Goal: Navigation & Orientation: Find specific page/section

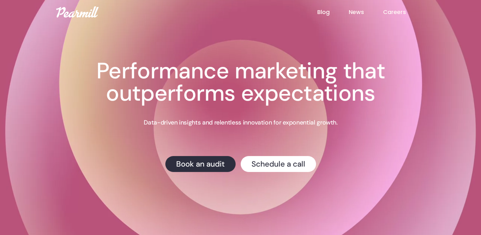
click at [393, 10] on link "Careers" at bounding box center [404, 12] width 42 height 8
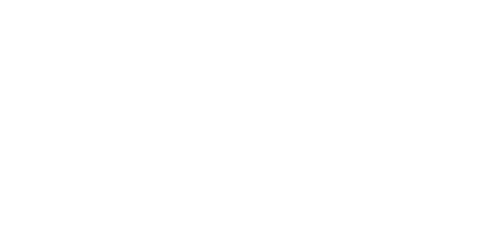
scroll to position [147, 0]
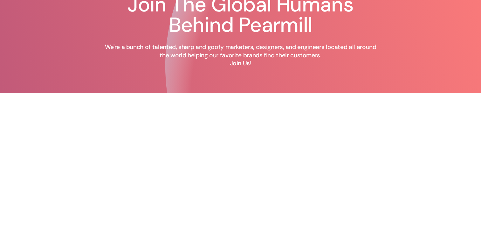
scroll to position [20, 0]
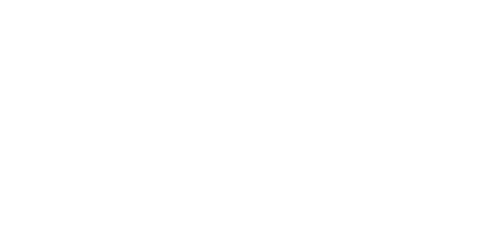
scroll to position [179, 0]
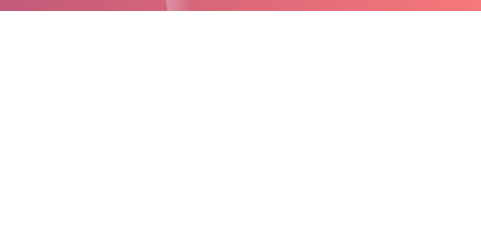
scroll to position [116, 0]
